Goal: Book appointment/travel/reservation

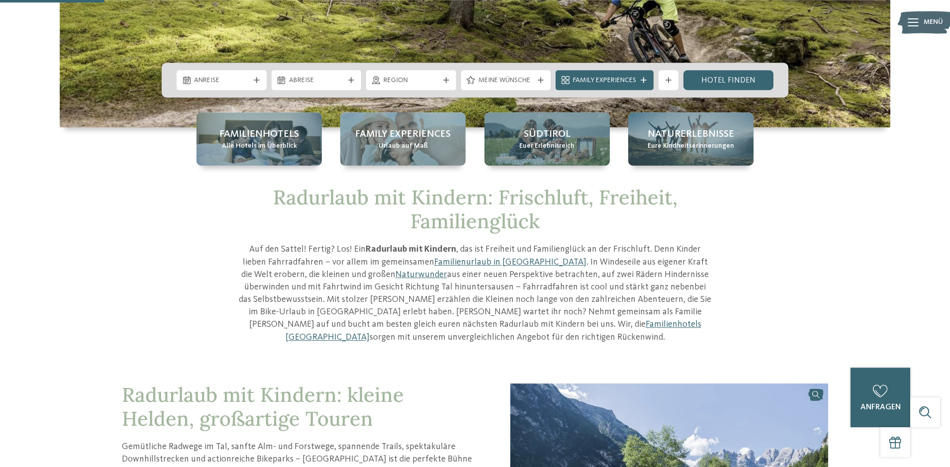
scroll to position [203, 0]
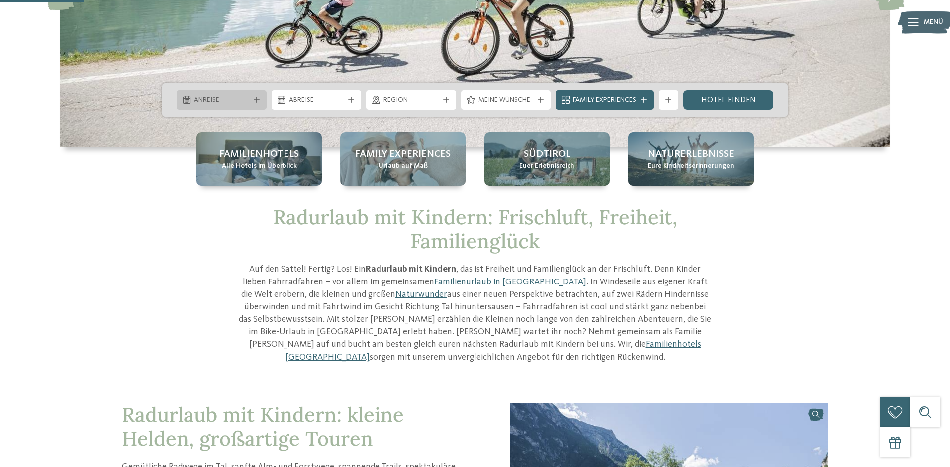
click at [222, 98] on span "Anreise" at bounding box center [221, 100] width 55 height 10
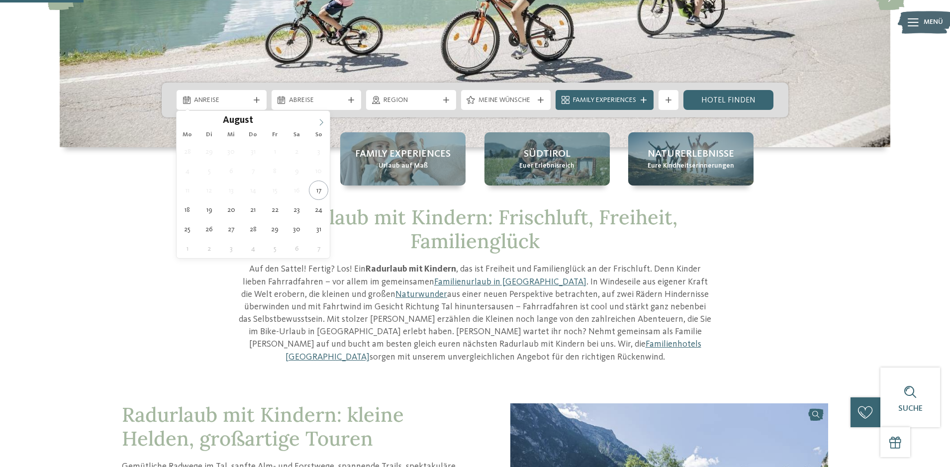
click at [322, 122] on icon at bounding box center [321, 122] width 7 height 7
type input "****"
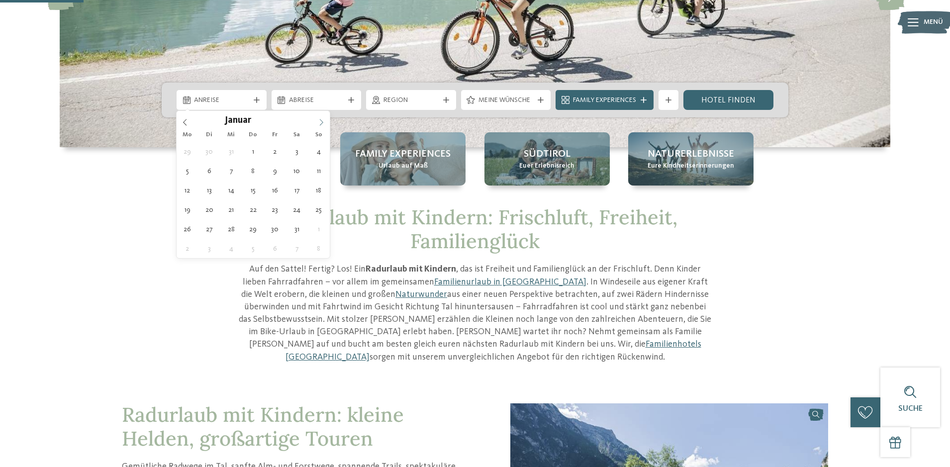
click at [322, 122] on icon at bounding box center [321, 122] width 7 height 7
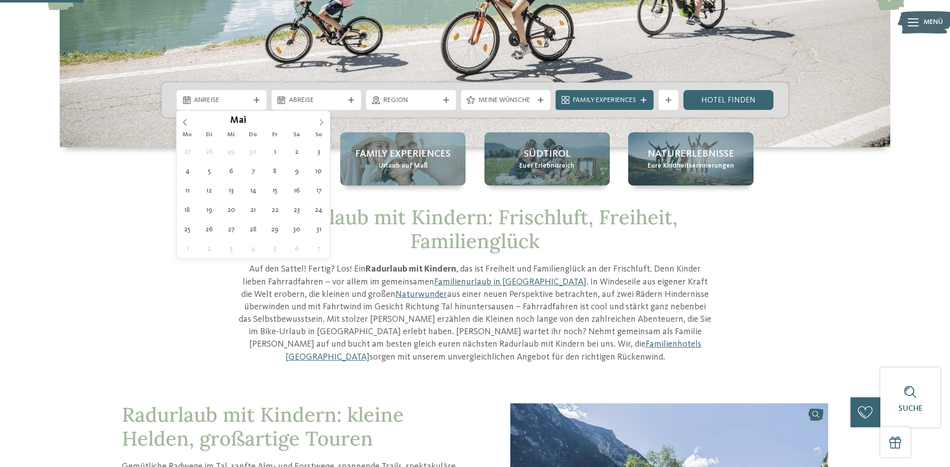
click at [322, 122] on icon at bounding box center [321, 122] width 7 height 7
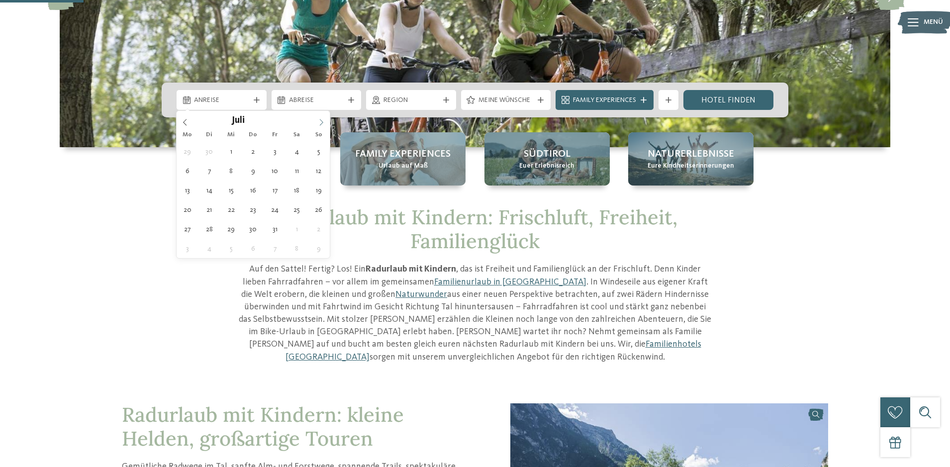
click at [322, 122] on icon at bounding box center [321, 122] width 7 height 7
type div "17.10.2026"
type input "****"
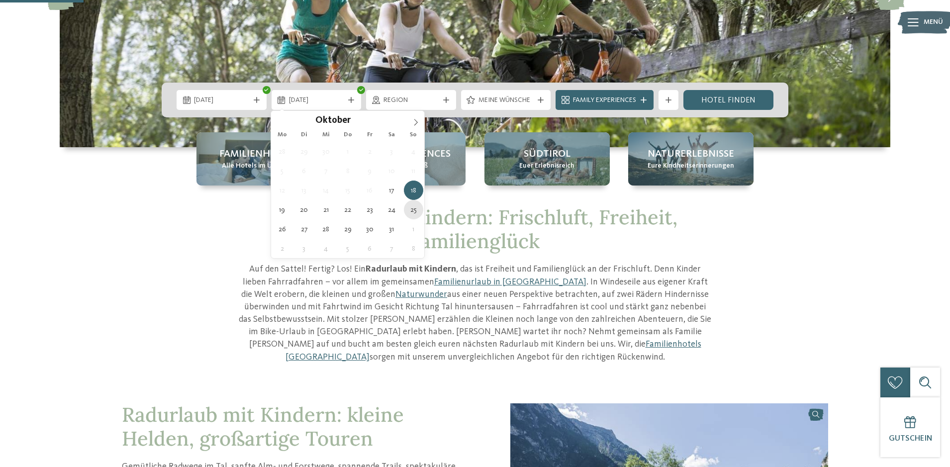
type div "25.10.2026"
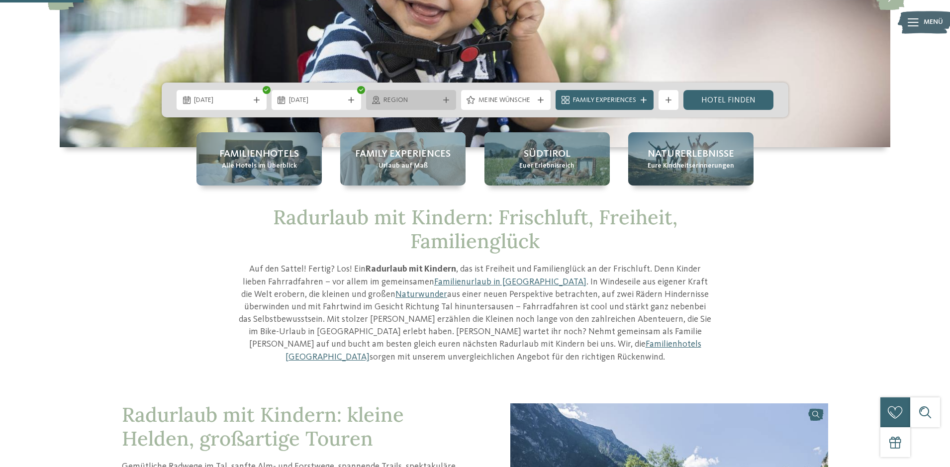
click at [443, 101] on icon at bounding box center [446, 100] width 6 height 6
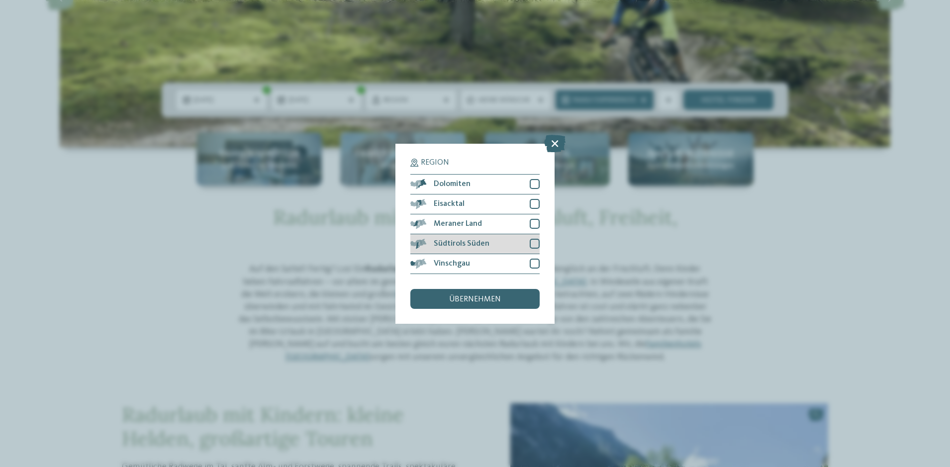
click at [535, 244] on div at bounding box center [535, 244] width 10 height 10
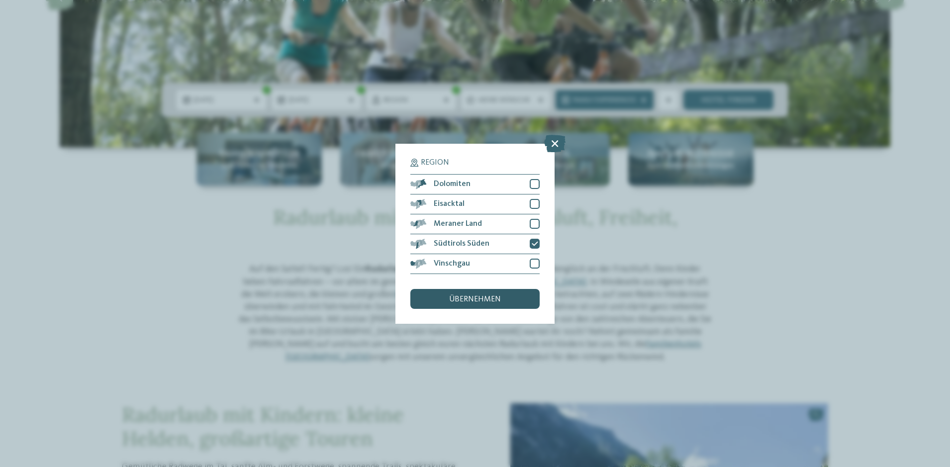
click at [515, 298] on div "übernehmen" at bounding box center [474, 299] width 129 height 20
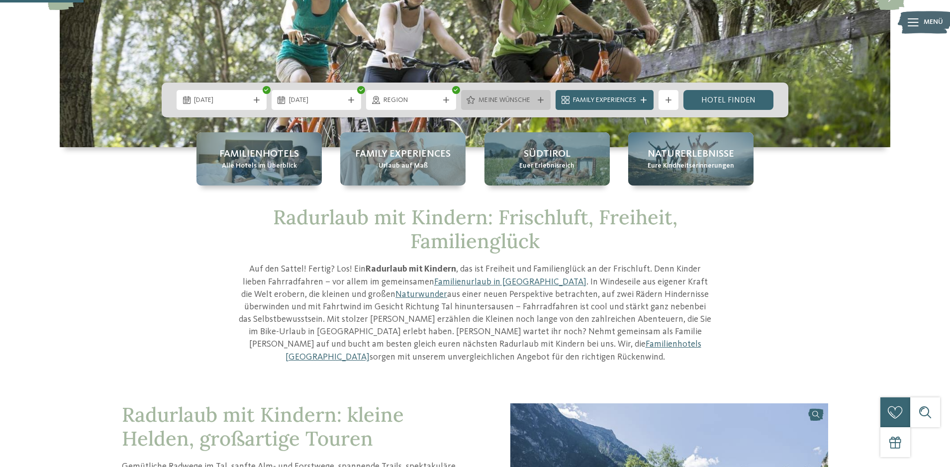
click at [541, 104] on div "Meine Wünsche" at bounding box center [506, 100] width 90 height 20
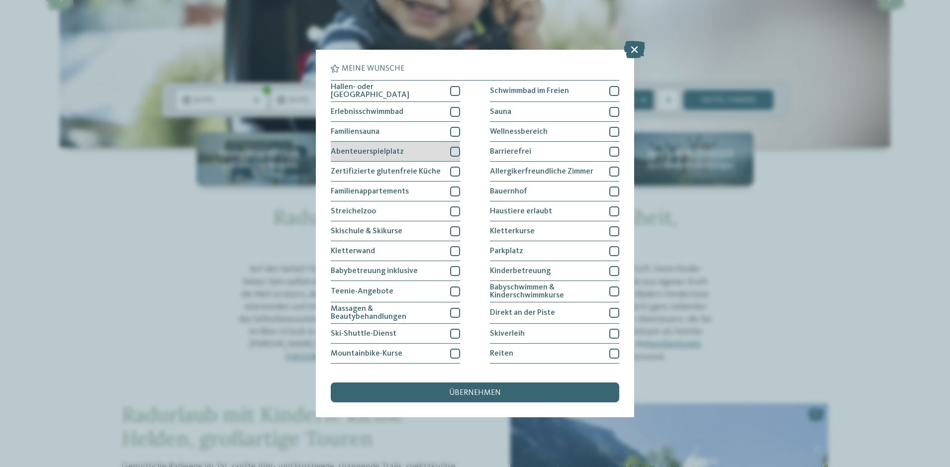
click at [450, 150] on div at bounding box center [455, 152] width 10 height 10
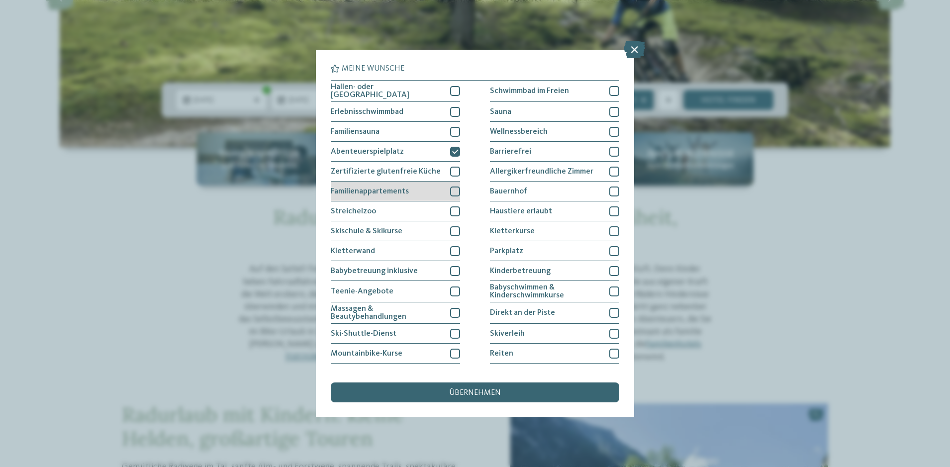
click at [456, 191] on div at bounding box center [455, 191] width 10 height 10
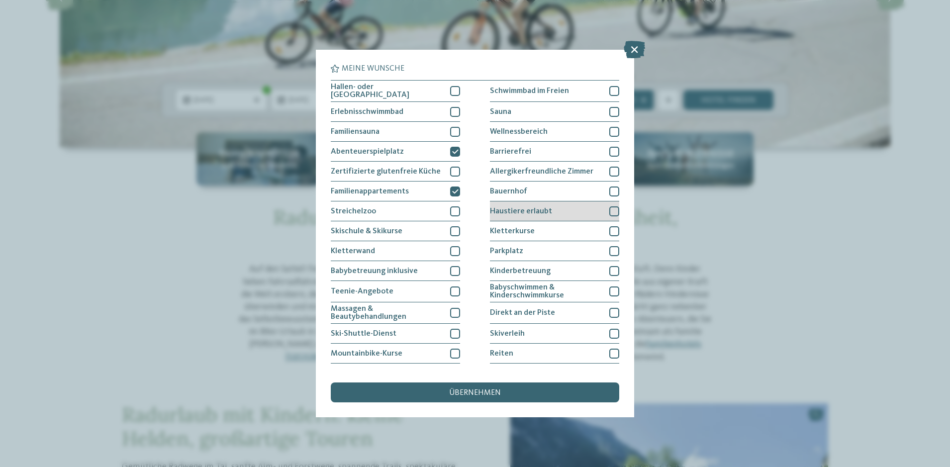
click at [614, 207] on div at bounding box center [614, 211] width 10 height 10
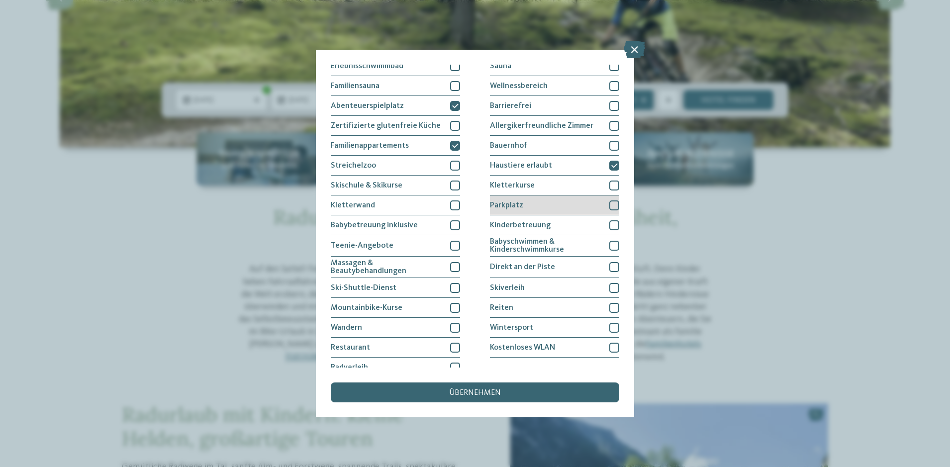
scroll to position [54, 0]
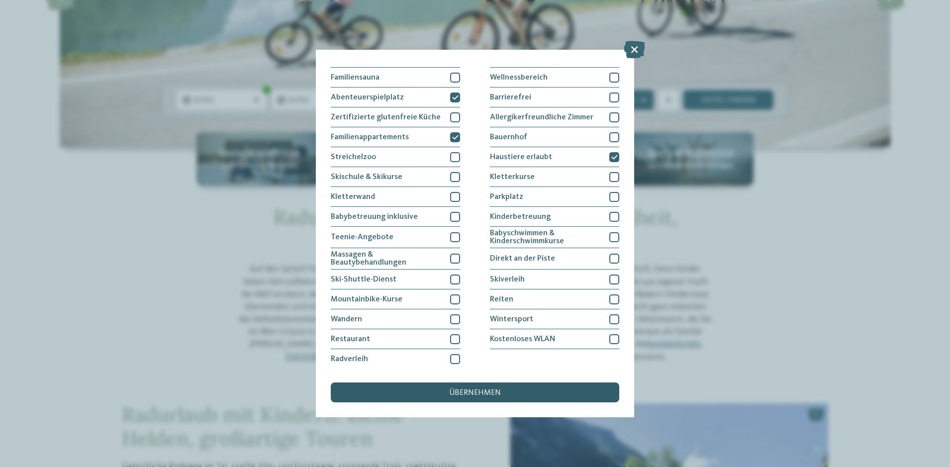
click at [562, 388] on div "übernehmen" at bounding box center [475, 392] width 288 height 20
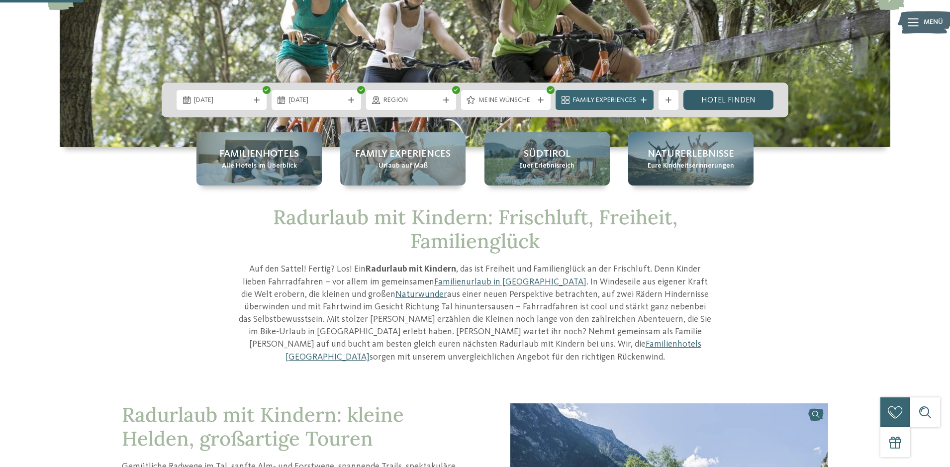
click at [729, 102] on link "Hotel finden" at bounding box center [728, 100] width 90 height 20
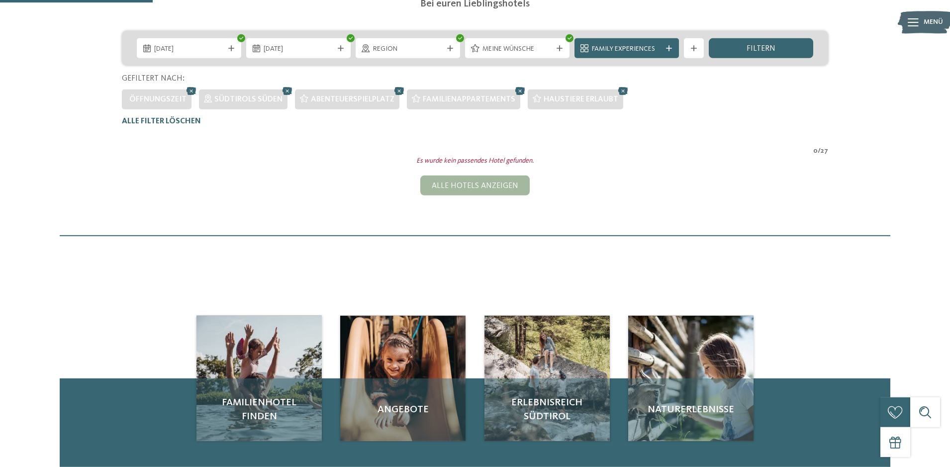
scroll to position [73, 0]
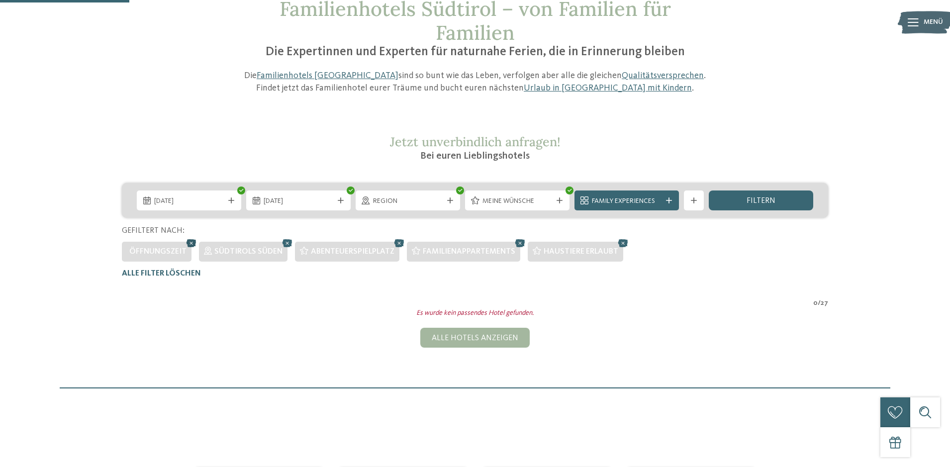
click at [189, 245] on icon at bounding box center [191, 243] width 15 height 13
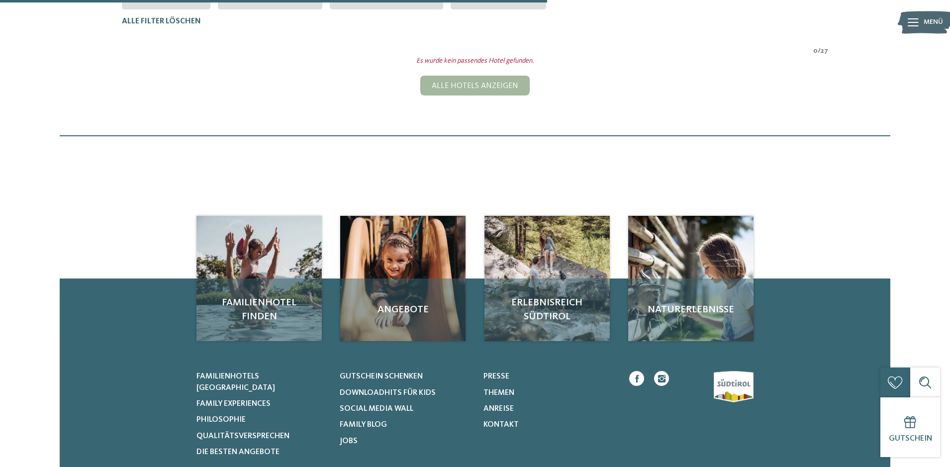
scroll to position [326, 0]
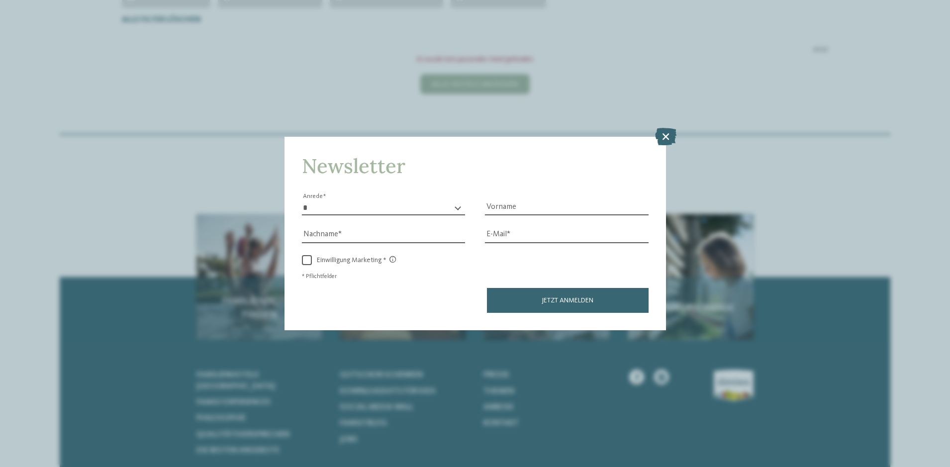
drag, startPoint x: 667, startPoint y: 126, endPoint x: 665, endPoint y: 135, distance: 8.6
click at [667, 129] on div "Newsletter * **** **** ******* ****** Anrede Vorname Nachname Link" at bounding box center [475, 233] width 950 height 467
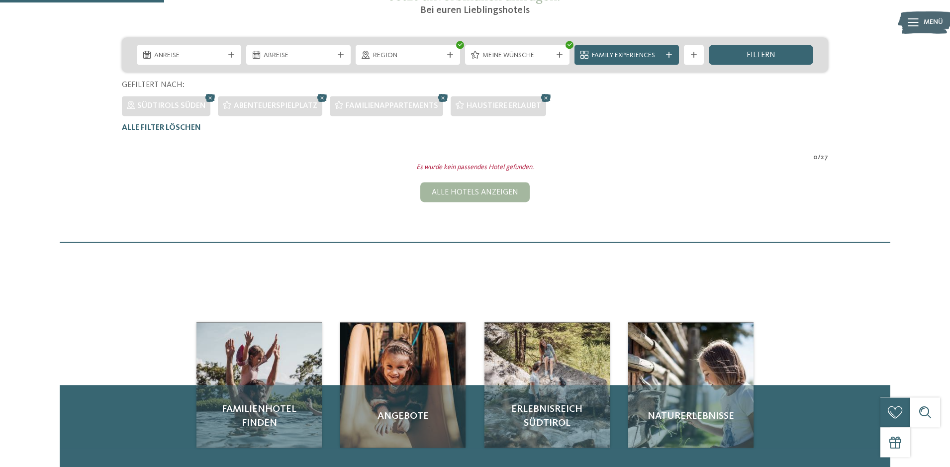
scroll to position [73, 0]
